Goal: Task Accomplishment & Management: Use online tool/utility

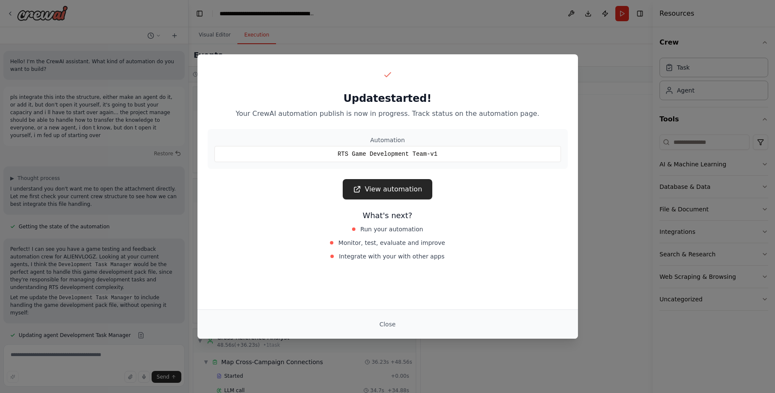
scroll to position [31, 0]
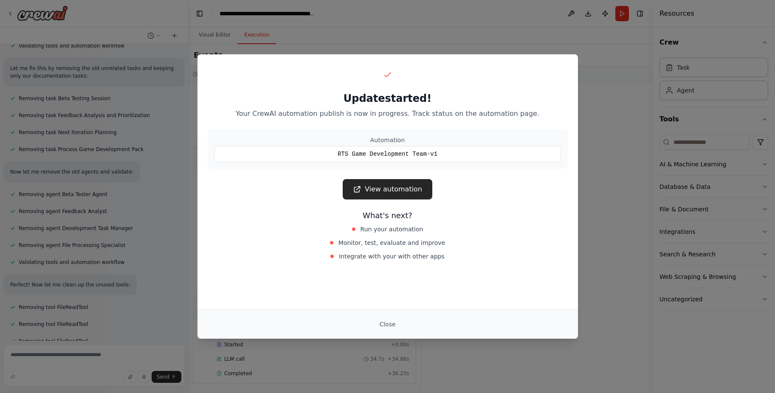
click at [385, 184] on link "View automation" at bounding box center [388, 189] width 90 height 20
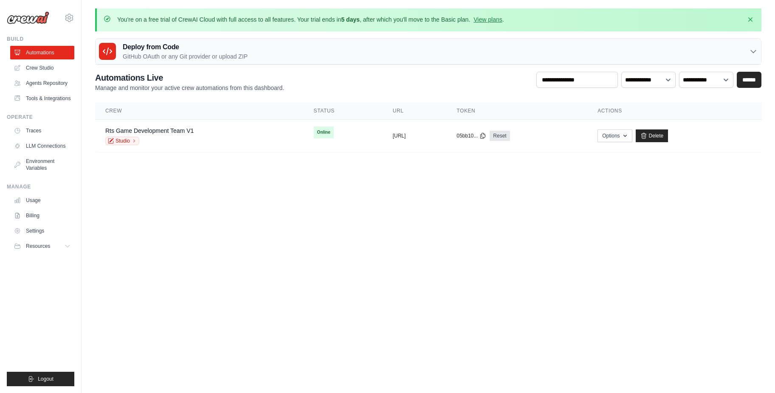
drag, startPoint x: 0, startPoint y: 0, endPoint x: 289, endPoint y: 326, distance: 435.5
click at [289, 326] on body "andres.chiri.valdivia@gmail.com Settings Build Automations Resources" at bounding box center [387, 196] width 775 height 393
click at [195, 136] on div "Rts Game Development Team V1 Studio" at bounding box center [199, 136] width 188 height 19
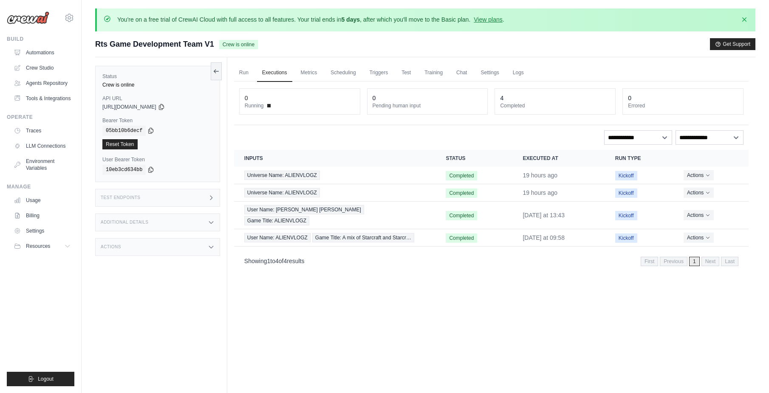
click at [269, 105] on span at bounding box center [268, 105] width 3 height 3
click at [246, 74] on link "Run" at bounding box center [244, 73] width 20 height 18
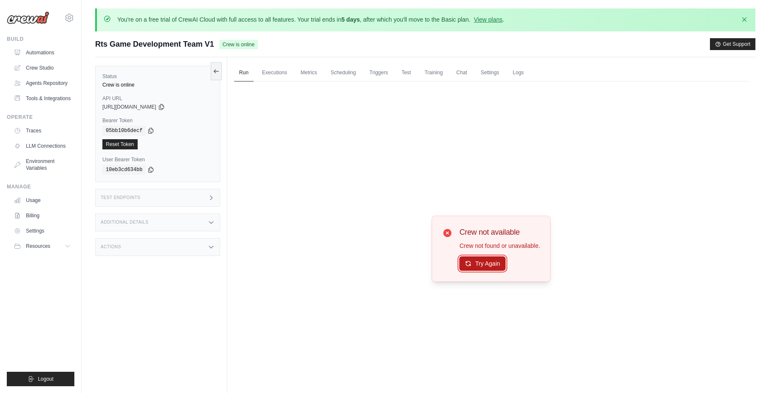
click at [489, 266] on button "Try Again" at bounding box center [482, 264] width 46 height 14
click at [279, 72] on link "Executions" at bounding box center [274, 73] width 35 height 18
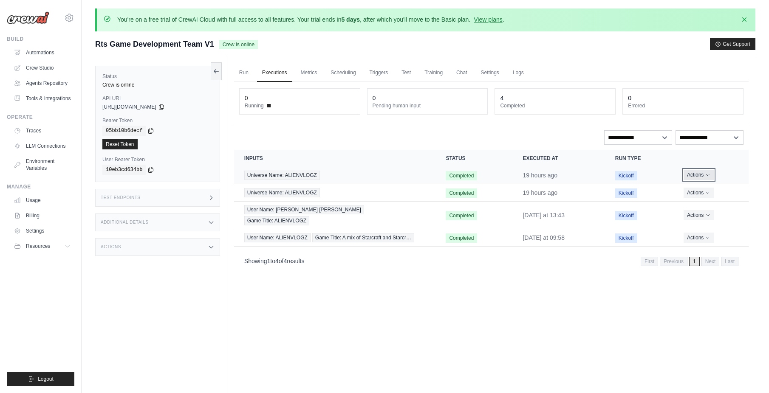
click at [706, 173] on button "Actions" at bounding box center [699, 175] width 30 height 10
click at [702, 190] on link "View Details" at bounding box center [711, 191] width 54 height 14
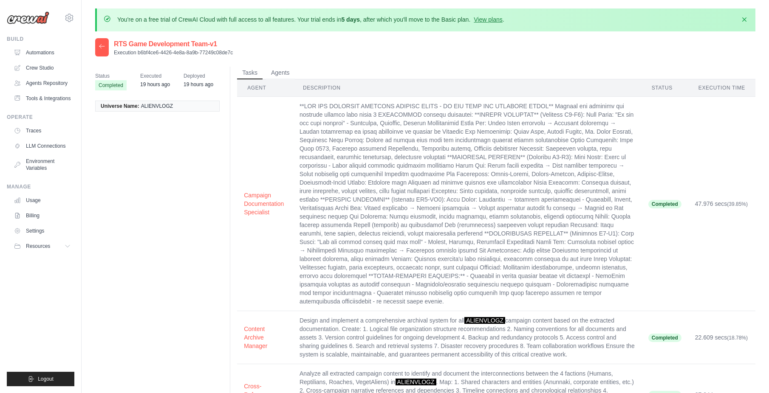
click at [105, 46] on div at bounding box center [102, 47] width 14 height 18
click at [101, 47] on icon at bounding box center [102, 46] width 7 height 7
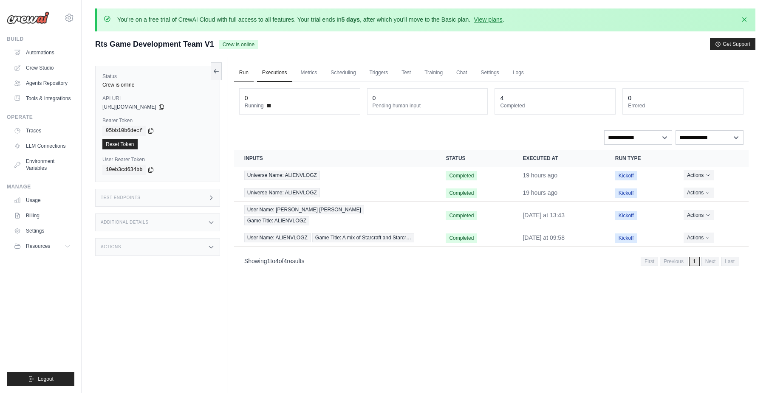
click at [245, 75] on link "Run" at bounding box center [244, 73] width 20 height 18
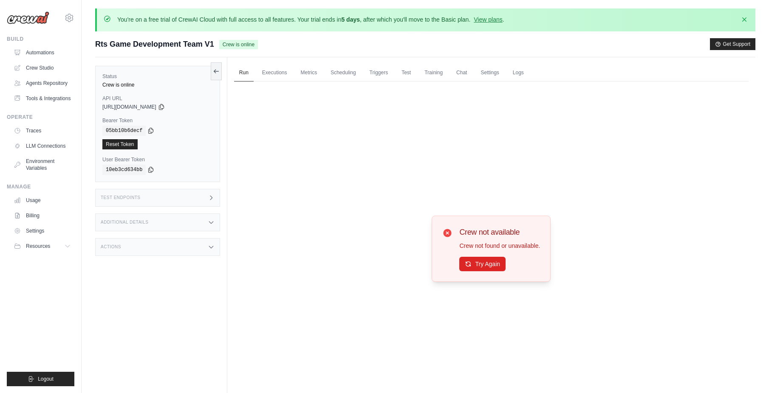
click at [445, 235] on icon at bounding box center [448, 233] width 8 height 8
click at [448, 232] on icon at bounding box center [447, 233] width 10 height 10
click at [470, 270] on button "Try Again" at bounding box center [482, 264] width 46 height 14
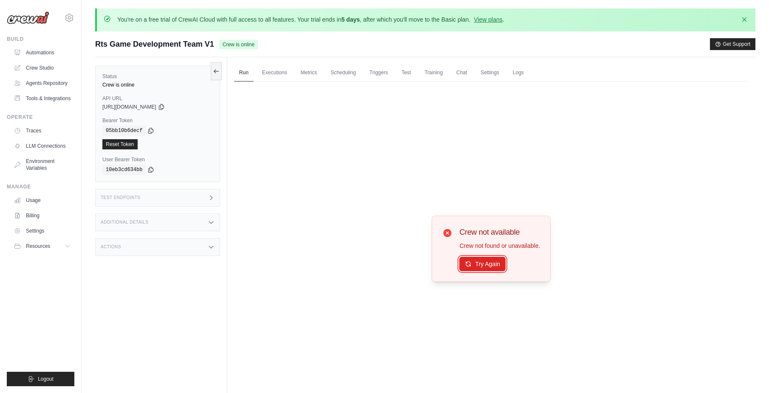
click at [470, 270] on button "Try Again" at bounding box center [482, 264] width 46 height 14
click at [277, 72] on link "Executions" at bounding box center [274, 73] width 35 height 18
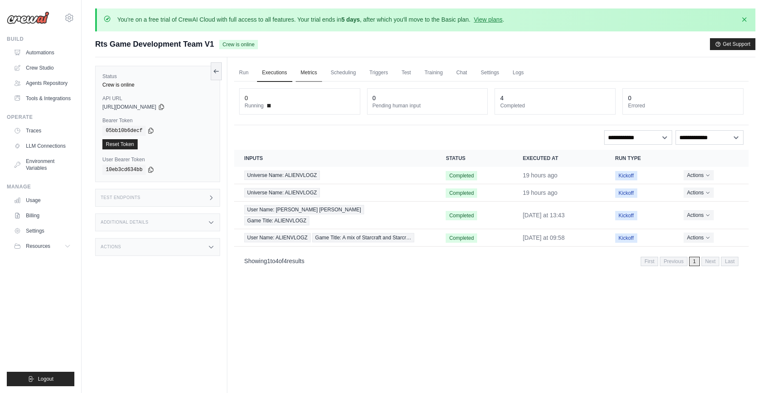
click at [319, 72] on link "Metrics" at bounding box center [309, 73] width 27 height 18
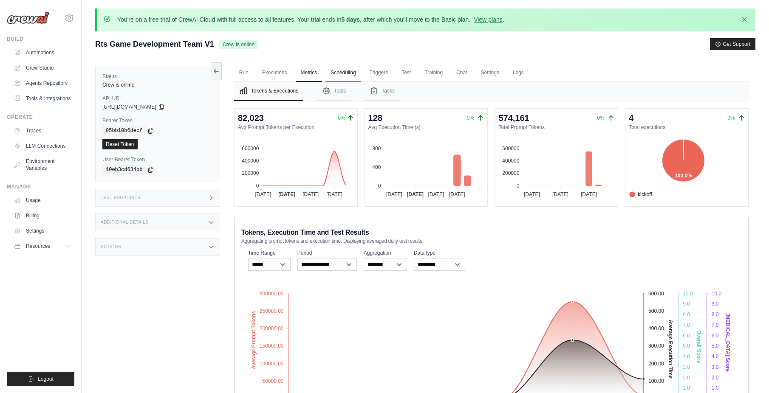
click at [345, 73] on link "Scheduling" at bounding box center [342, 73] width 35 height 18
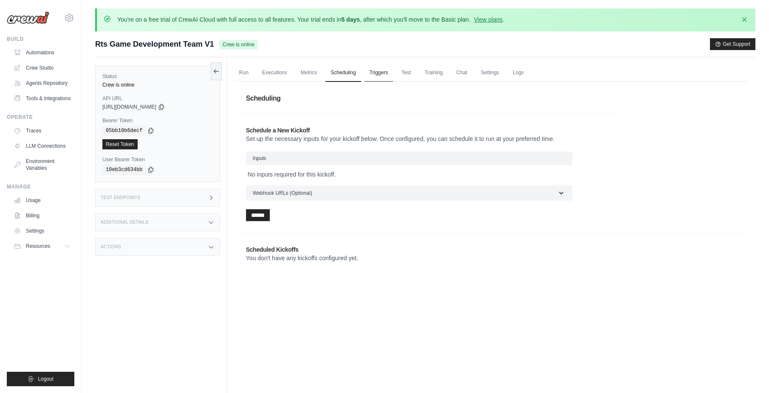
click at [380, 68] on link "Triggers" at bounding box center [379, 73] width 29 height 18
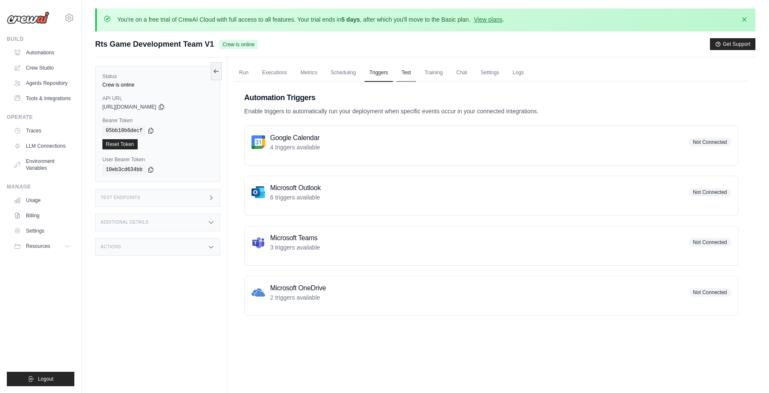
click at [410, 68] on link "Test" at bounding box center [406, 73] width 20 height 18
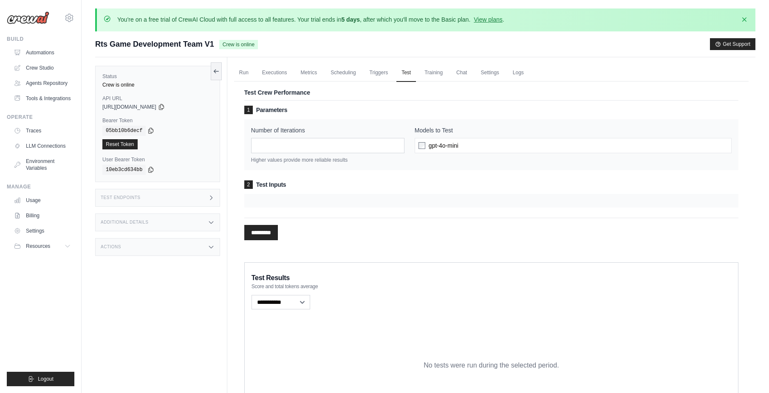
click at [268, 224] on div "********* Processing..." at bounding box center [491, 229] width 494 height 23
click at [263, 236] on input "*********" at bounding box center [261, 232] width 34 height 15
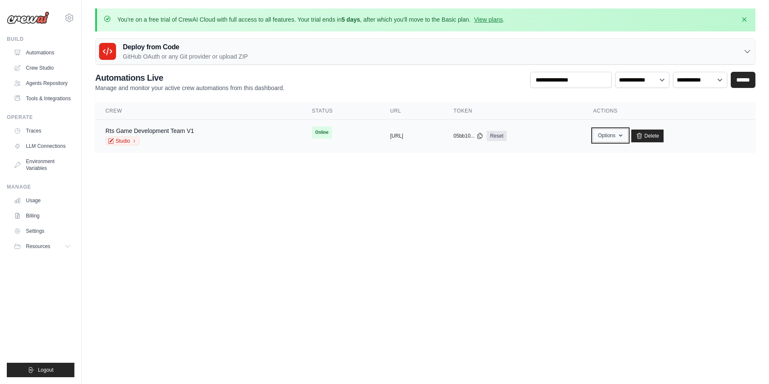
click at [627, 138] on button "Options" at bounding box center [610, 135] width 34 height 13
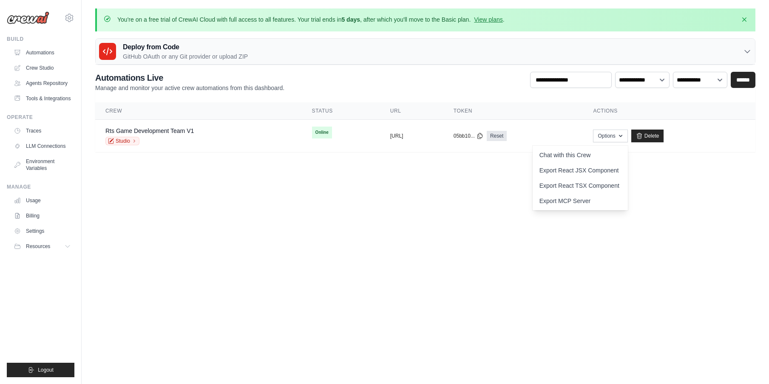
click at [445, 229] on body "andres.chiri.valdivia@gmail.com Settings Build Automations Resources" at bounding box center [384, 192] width 769 height 384
click at [145, 130] on link "Rts Game Development Team V1" at bounding box center [149, 130] width 88 height 7
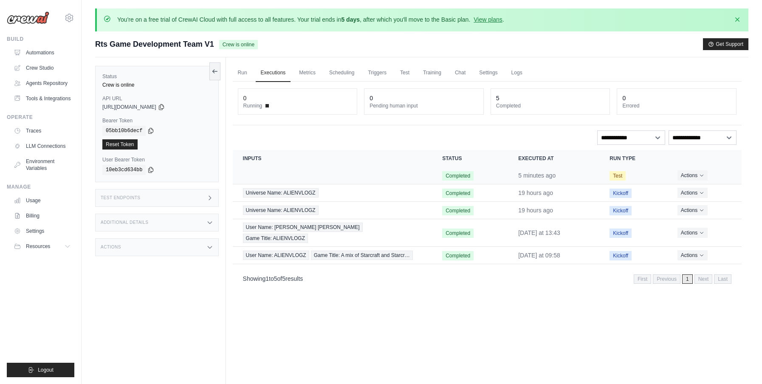
click at [618, 176] on span "Test" at bounding box center [618, 175] width 16 height 9
click at [703, 174] on icon "Actions for execution" at bounding box center [701, 175] width 5 height 5
click at [700, 188] on link "View Details" at bounding box center [704, 191] width 54 height 14
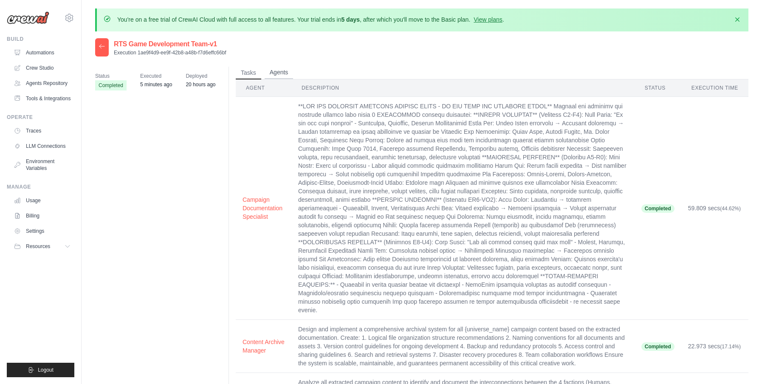
click at [280, 73] on button "Agents" at bounding box center [279, 72] width 29 height 13
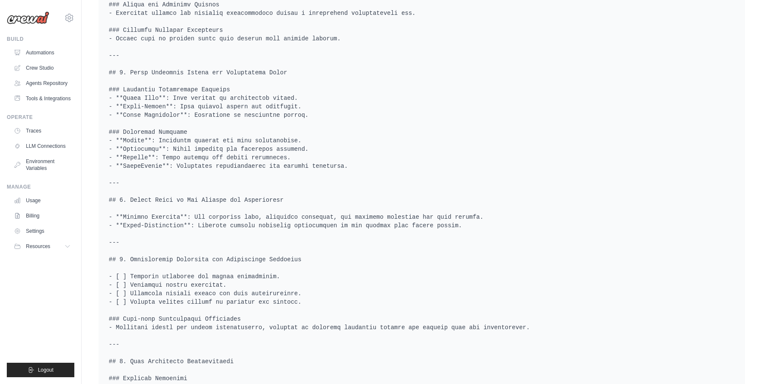
scroll to position [1088, 0]
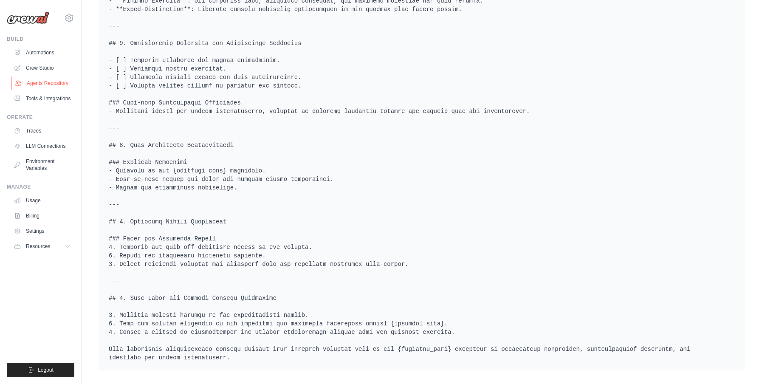
click at [35, 82] on link "Agents Repository" at bounding box center [43, 83] width 64 height 14
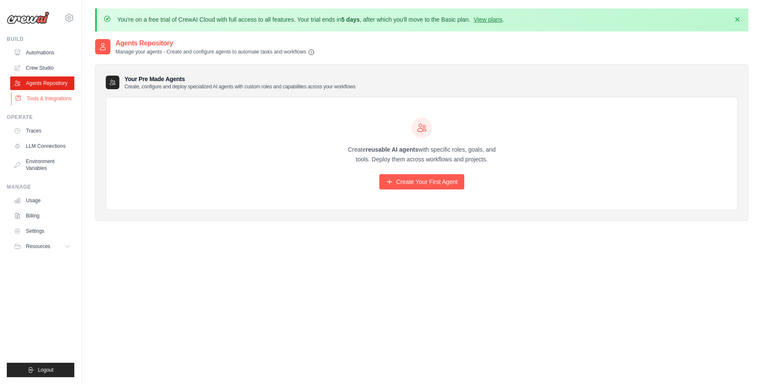
click at [42, 100] on link "Tools & Integrations" at bounding box center [43, 99] width 64 height 14
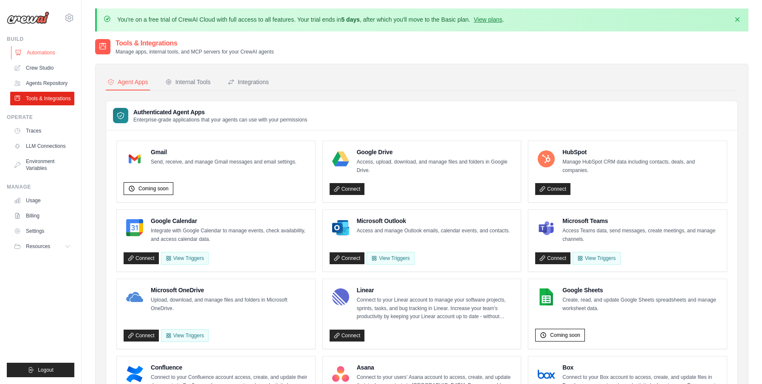
click at [37, 54] on link "Automations" at bounding box center [43, 53] width 64 height 14
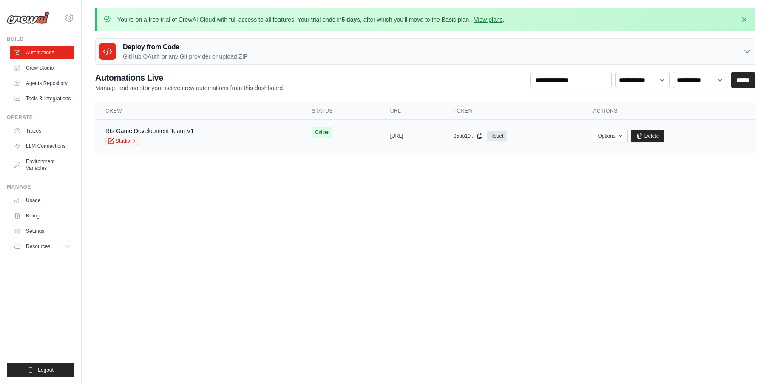
click at [312, 134] on span "Online" at bounding box center [322, 133] width 20 height 12
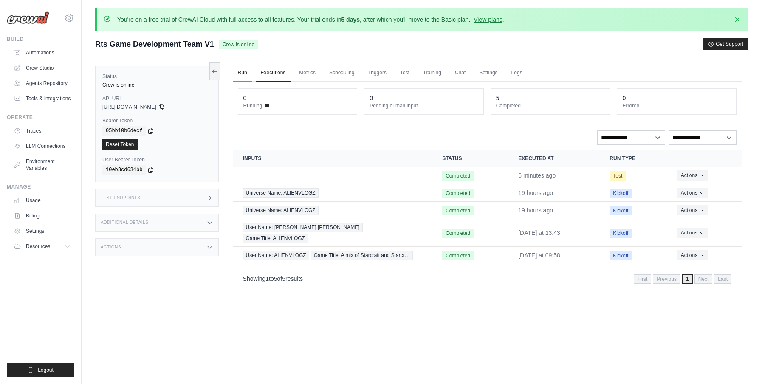
click at [243, 74] on link "Run" at bounding box center [243, 73] width 20 height 18
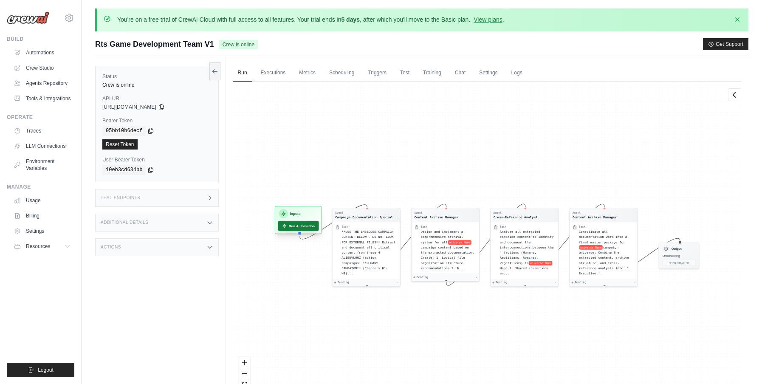
click at [289, 227] on button "Run Automation" at bounding box center [298, 226] width 41 height 10
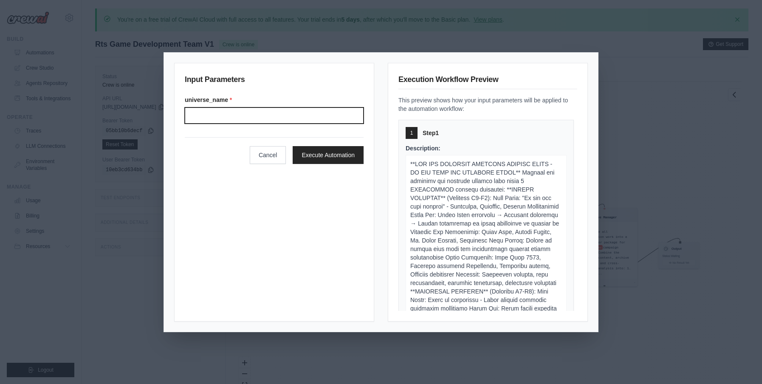
click at [279, 110] on input "Universe name" at bounding box center [274, 116] width 179 height 16
type input "**********"
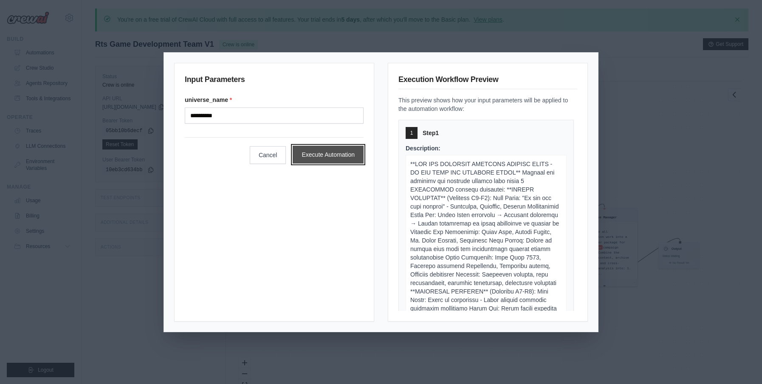
click at [315, 155] on button "Execute Automation" at bounding box center [328, 155] width 71 height 18
